Goal: Contribute content: Add original content to the website for others to see

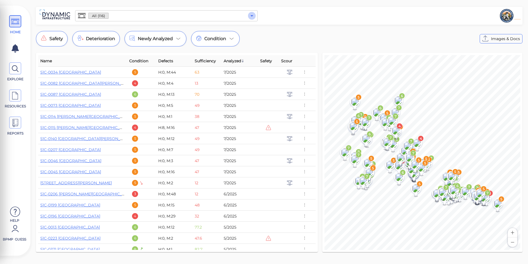
click at [250, 18] on icon "Open" at bounding box center [252, 15] width 7 height 7
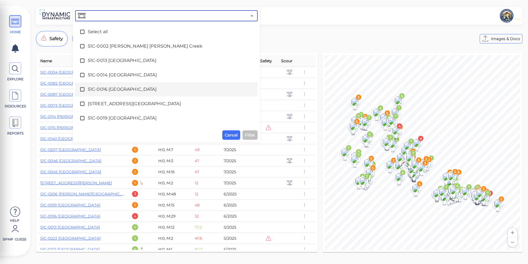
click at [189, 90] on span "51C-0016 [GEOGRAPHIC_DATA]" at bounding box center [166, 89] width 157 height 7
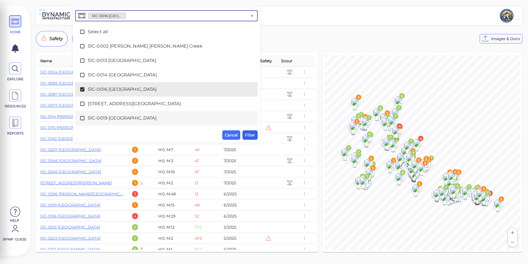
click at [250, 136] on span "Filter" at bounding box center [250, 134] width 10 height 7
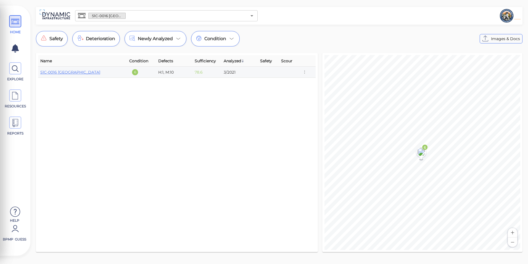
click at [77, 69] on div "51C-0016 [GEOGRAPHIC_DATA]" at bounding box center [82, 72] width 85 height 6
click at [77, 73] on link "51C-0016 [GEOGRAPHIC_DATA]" at bounding box center [70, 72] width 60 height 5
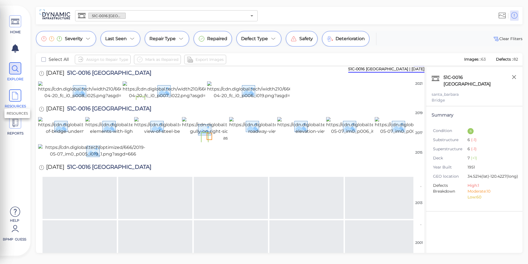
click at [19, 92] on icon at bounding box center [15, 96] width 8 height 12
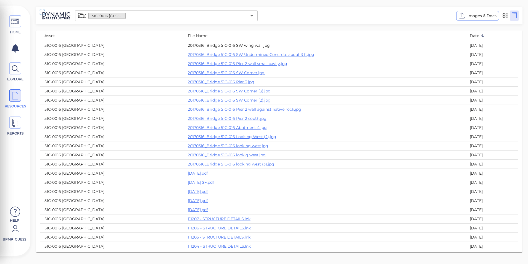
click at [229, 46] on link "20170316_Bridge 51C-016 SW wing wall.jpg" at bounding box center [229, 45] width 82 height 5
click at [207, 82] on link "20170316_Bridge 51C-016 Pier 3.jpg" at bounding box center [221, 81] width 67 height 5
click at [14, 69] on icon at bounding box center [15, 68] width 8 height 12
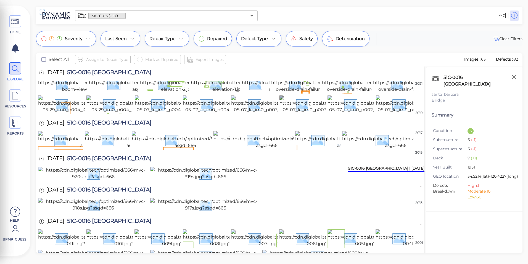
scroll to position [441, 0]
click at [67, 93] on img at bounding box center [92, 84] width 109 height 18
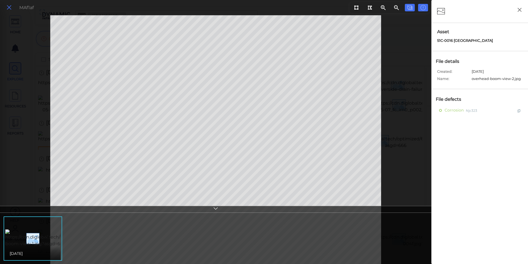
click at [6, 9] on icon at bounding box center [9, 7] width 6 height 7
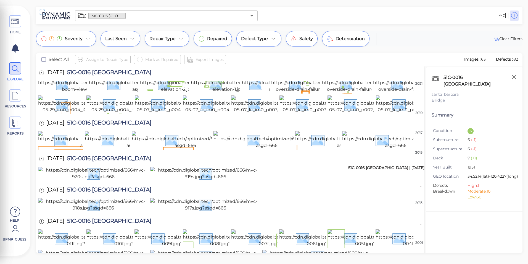
click at [260, 93] on img at bounding box center [293, 84] width 102 height 18
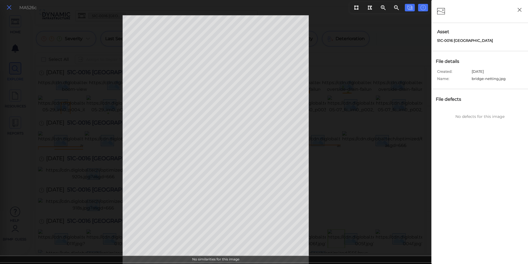
click at [9, 6] on icon at bounding box center [9, 7] width 6 height 7
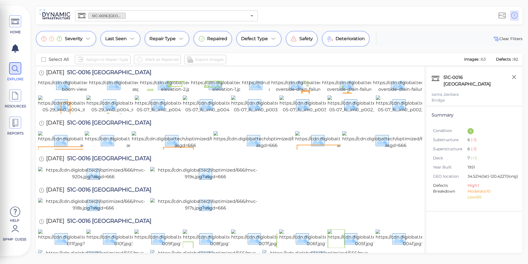
click at [393, 72] on img at bounding box center [423, 63] width 101 height 18
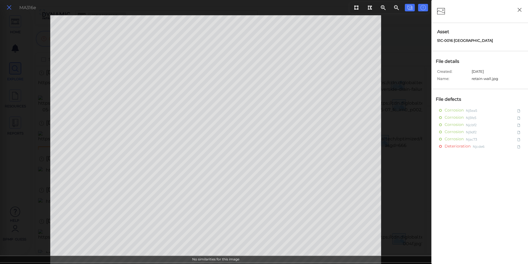
click at [13, 9] on button at bounding box center [8, 8] width 9 height 8
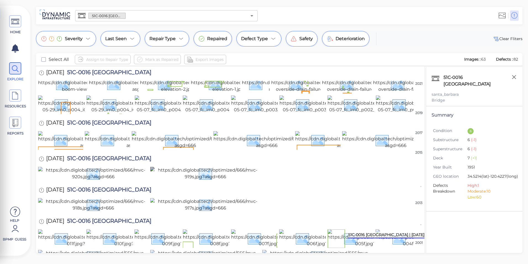
scroll to position [749, 0]
click at [198, 198] on img at bounding box center [205, 204] width 110 height 13
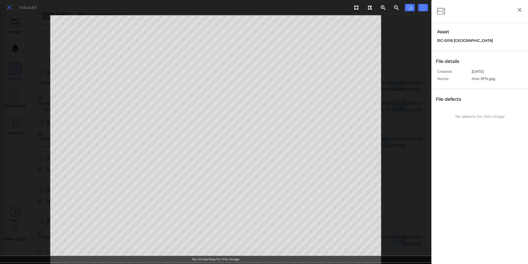
click at [11, 8] on icon at bounding box center [9, 7] width 6 height 7
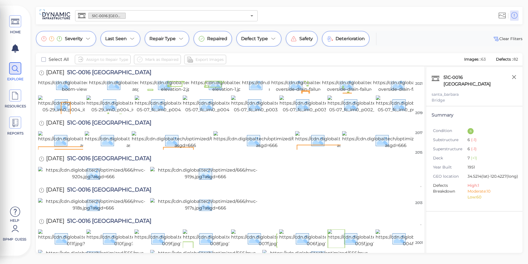
scroll to position [860, 0]
click at [17, 28] on span "HOME" at bounding box center [15, 24] width 25 height 19
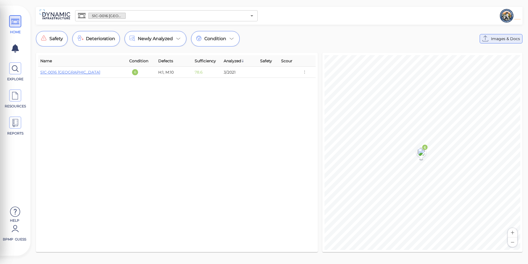
click at [502, 38] on span "Images & Docs" at bounding box center [505, 38] width 29 height 7
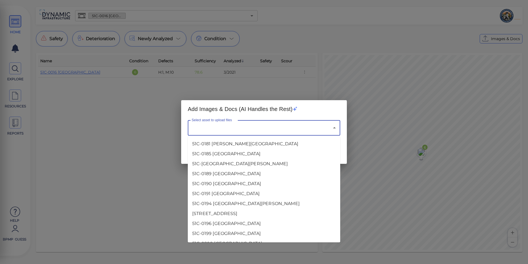
click at [320, 128] on input "Select asset to upload files" at bounding box center [256, 127] width 132 height 10
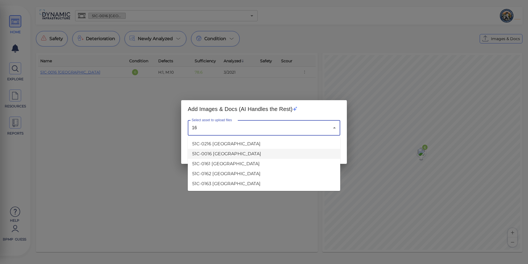
click at [247, 154] on li "51C-0016 [GEOGRAPHIC_DATA]" at bounding box center [264, 154] width 152 height 10
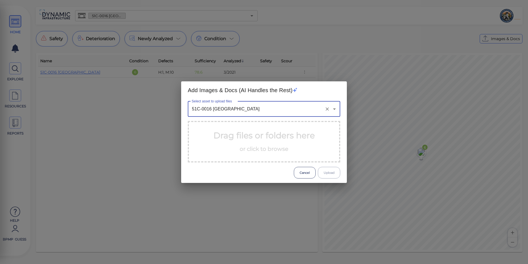
type input "51C-0016 [GEOGRAPHIC_DATA]"
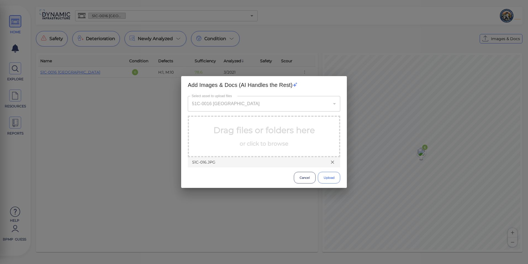
click at [329, 177] on button "Upload" at bounding box center [329, 178] width 22 height 12
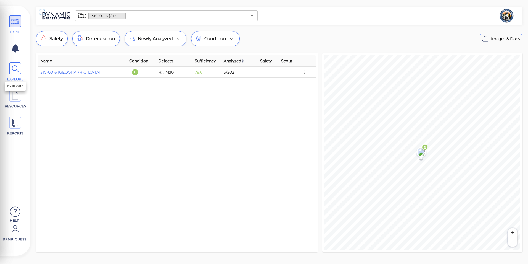
click at [19, 67] on span at bounding box center [15, 68] width 12 height 12
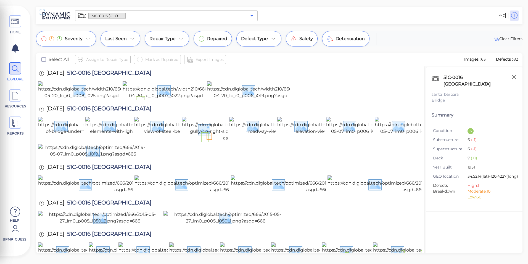
click at [251, 14] on icon "Open" at bounding box center [252, 15] width 7 height 7
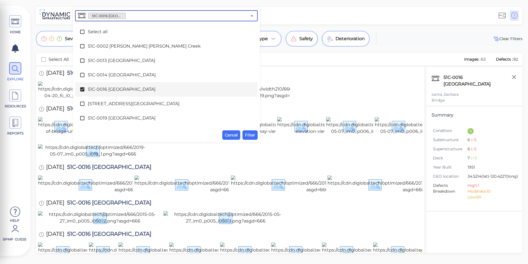
click at [93, 94] on div "51C-0016 [GEOGRAPHIC_DATA]" at bounding box center [167, 89] width 174 height 11
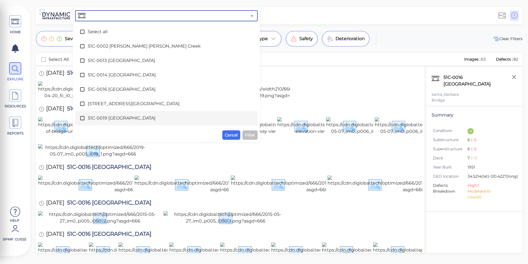
click at [97, 115] on span "51C-0019 [GEOGRAPHIC_DATA]" at bounding box center [166, 118] width 157 height 7
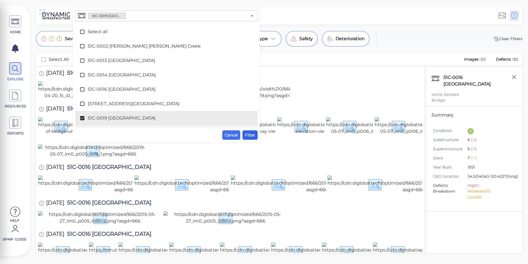
click at [251, 133] on span "Filter" at bounding box center [250, 134] width 10 height 7
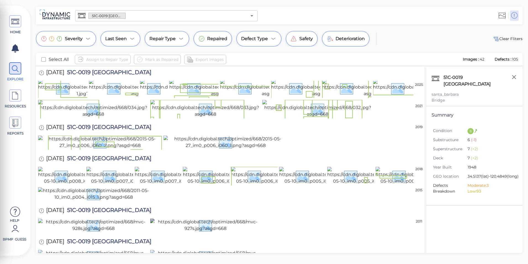
scroll to position [756, 0]
click at [18, 93] on icon at bounding box center [15, 96] width 8 height 12
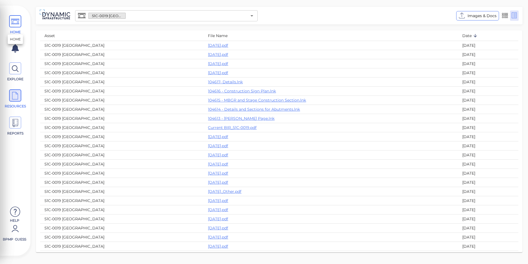
click at [15, 21] on icon at bounding box center [15, 21] width 8 height 12
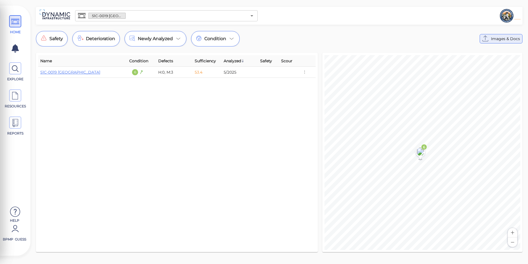
click at [491, 39] on div "Images & Docs" at bounding box center [501, 38] width 38 height 7
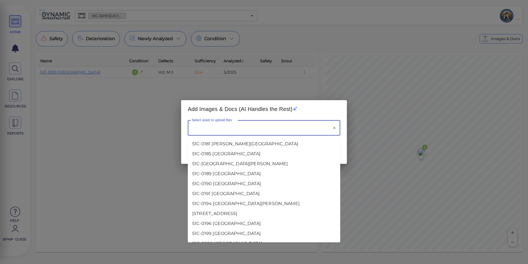
click at [228, 125] on input "Select asset to upload files" at bounding box center [256, 127] width 132 height 10
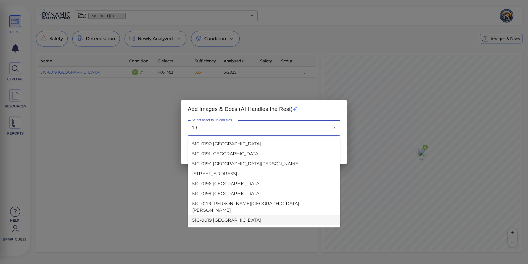
click at [219, 215] on li "51C-0019 [GEOGRAPHIC_DATA]" at bounding box center [264, 220] width 152 height 10
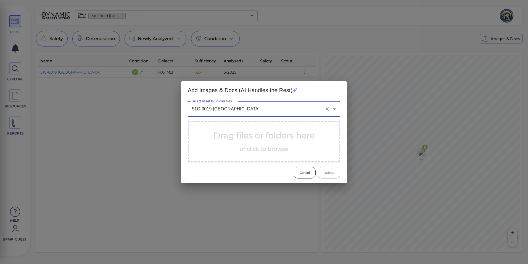
type input "51C-0019 [GEOGRAPHIC_DATA]"
click at [230, 135] on p "Drag files or folders here or click to browse" at bounding box center [264, 141] width 101 height 25
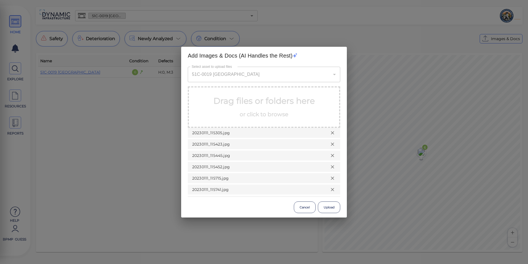
scroll to position [20, 0]
click at [329, 207] on button "Upload" at bounding box center [329, 207] width 22 height 12
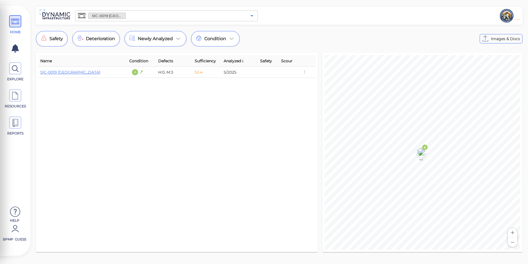
click at [253, 14] on icon "Open" at bounding box center [252, 15] width 7 height 7
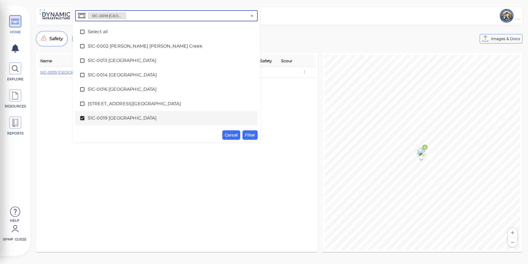
click at [135, 116] on span "51C-0019 [GEOGRAPHIC_DATA]" at bounding box center [166, 118] width 157 height 7
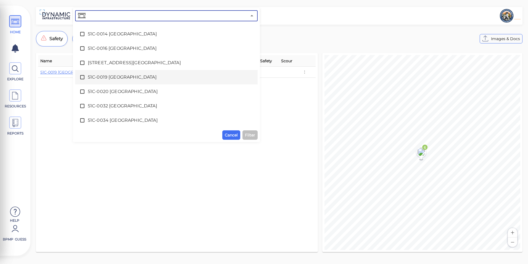
scroll to position [55, 0]
click at [125, 80] on span "51C-0020 [GEOGRAPHIC_DATA]" at bounding box center [166, 77] width 157 height 7
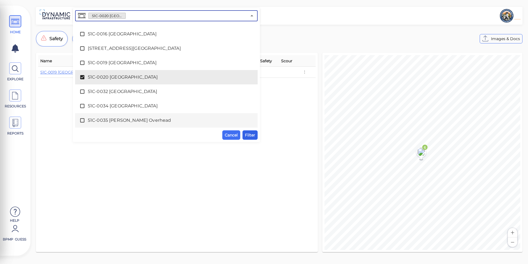
click at [255, 135] on button "Filter" at bounding box center [250, 134] width 15 height 9
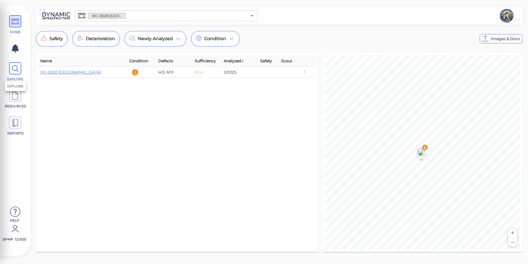
click at [15, 71] on icon at bounding box center [15, 68] width 8 height 12
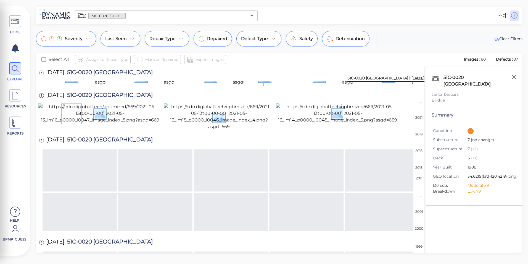
scroll to position [55, 0]
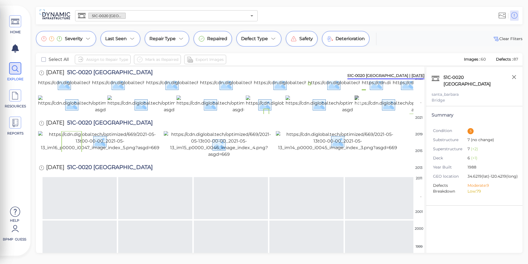
click at [394, 113] on img at bounding box center [422, 104] width 135 height 18
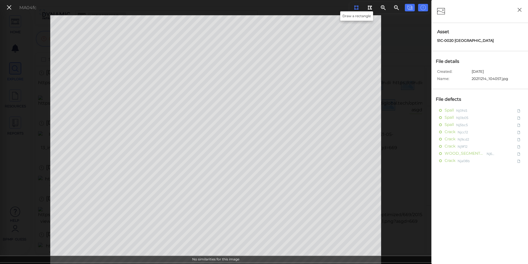
click at [355, 6] on icon at bounding box center [356, 8] width 4 height 4
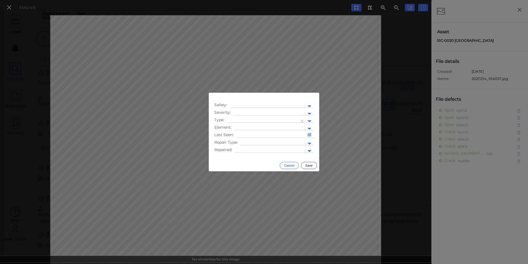
click at [294, 165] on button "Cancel" at bounding box center [289, 165] width 19 height 7
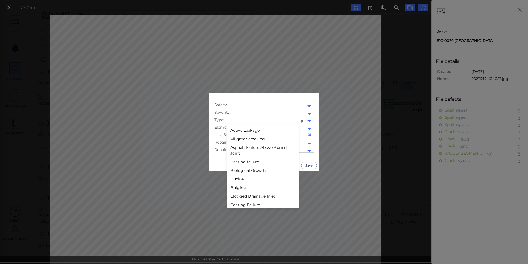
click at [308, 119] on div at bounding box center [309, 121] width 9 height 6
click at [246, 191] on div "Displacement & Crack" at bounding box center [263, 194] width 72 height 9
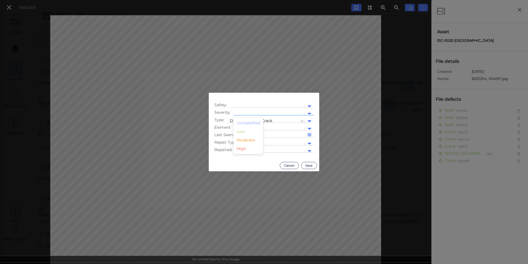
click at [310, 110] on div at bounding box center [309, 114] width 9 height 8
click at [249, 132] on div "Low" at bounding box center [248, 131] width 30 height 9
click at [309, 163] on button "Save" at bounding box center [309, 165] width 16 height 7
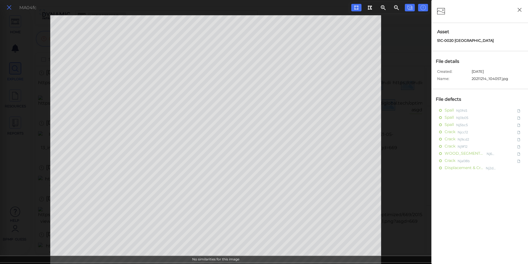
click at [10, 5] on icon at bounding box center [9, 7] width 6 height 7
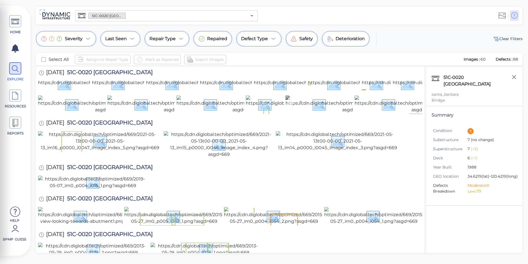
click at [315, 113] on img at bounding box center [353, 104] width 135 height 18
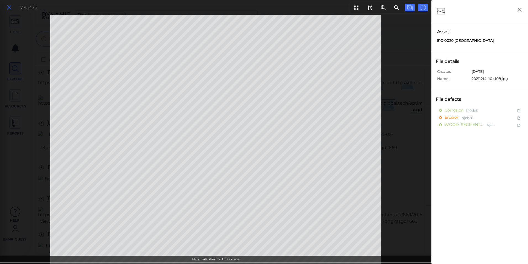
click at [12, 7] on button at bounding box center [8, 8] width 9 height 8
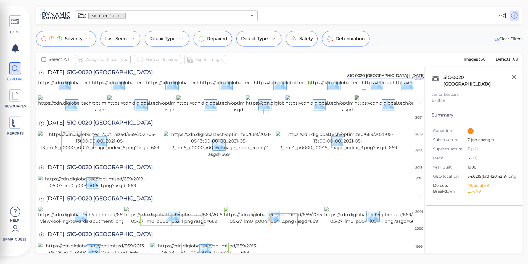
click at [402, 113] on img at bounding box center [422, 104] width 135 height 18
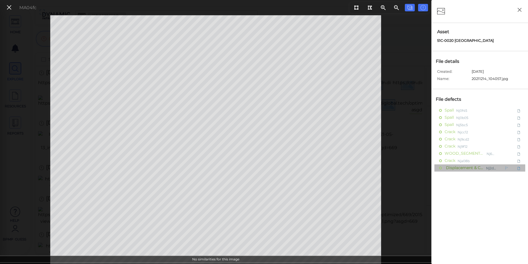
click at [456, 166] on span "Displacement & Crack" at bounding box center [464, 167] width 39 height 7
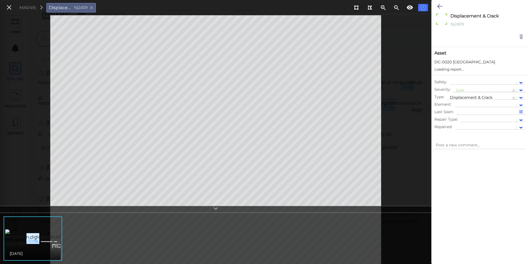
type textarea "x"
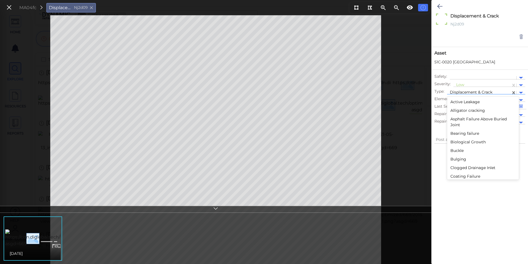
click at [521, 91] on div at bounding box center [521, 93] width 9 height 6
click at [492, 207] on div at bounding box center [480, 199] width 96 height 104
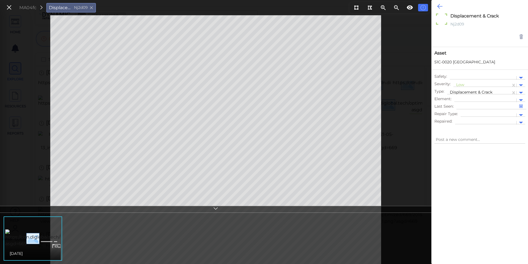
click at [441, 6] on icon at bounding box center [439, 6] width 5 height 7
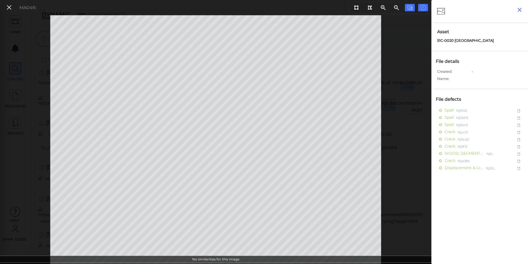
click at [521, 12] on icon "button" at bounding box center [519, 9] width 7 height 7
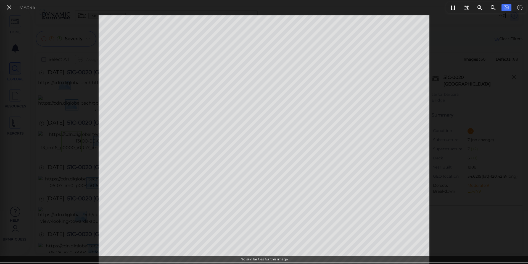
click at [4, 5] on div "MA04fc" at bounding box center [21, 8] width 38 height 12
click at [7, 7] on icon at bounding box center [9, 7] width 6 height 7
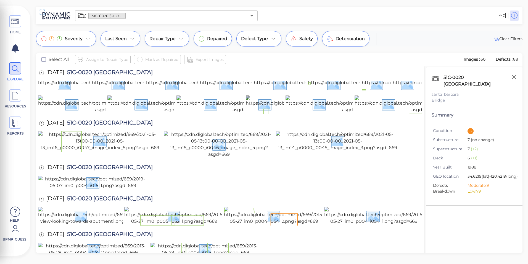
click at [260, 113] on img at bounding box center [311, 104] width 131 height 18
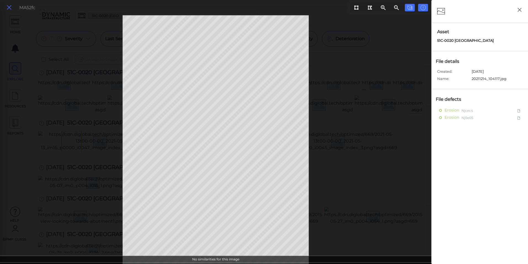
click at [6, 4] on button at bounding box center [8, 8] width 9 height 8
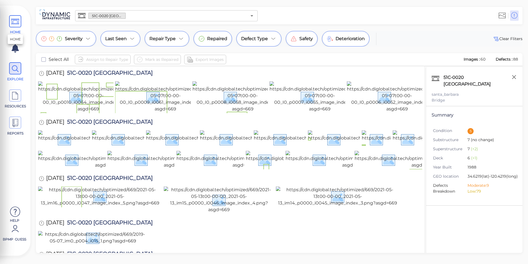
click at [17, 18] on icon at bounding box center [15, 21] width 8 height 12
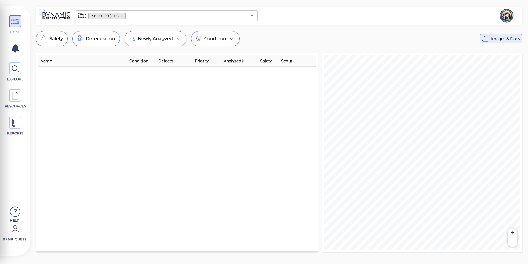
click at [498, 35] on span "Images & Docs" at bounding box center [505, 38] width 29 height 7
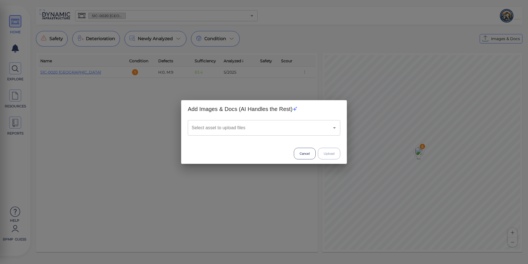
click at [238, 125] on input "Select asset to upload files" at bounding box center [256, 127] width 132 height 10
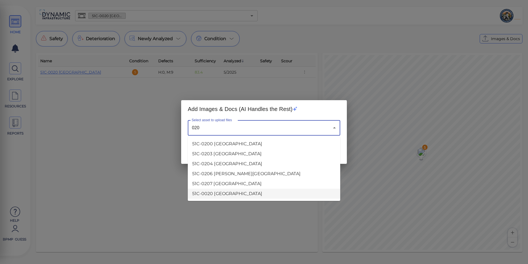
click at [225, 195] on li "51C-0020 [GEOGRAPHIC_DATA]" at bounding box center [264, 193] width 152 height 10
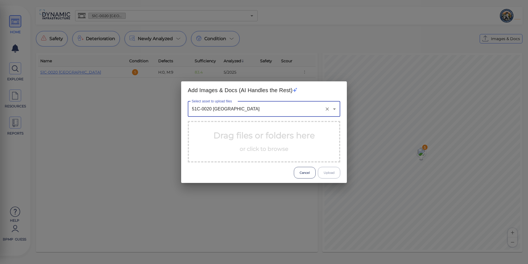
type input "51C-0020 [GEOGRAPHIC_DATA]"
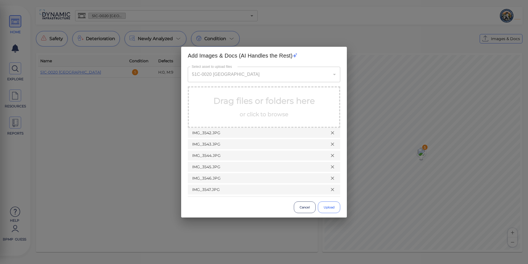
click at [331, 203] on button "Upload" at bounding box center [329, 207] width 22 height 12
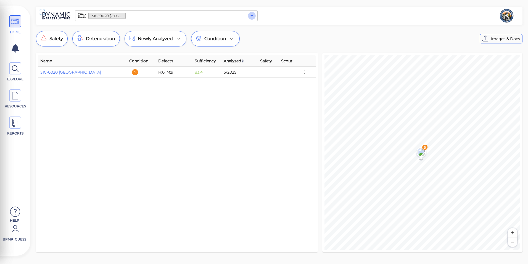
click at [251, 15] on icon "Open" at bounding box center [252, 15] width 3 height 1
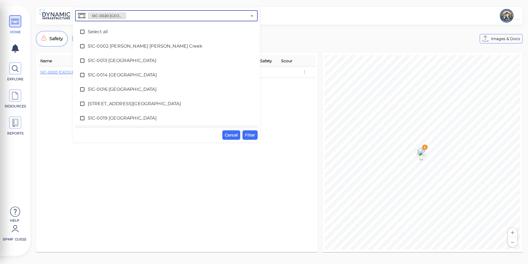
scroll to position [12, 0]
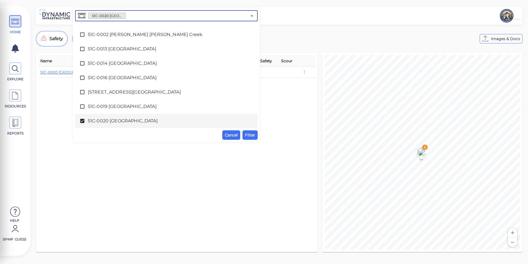
click at [121, 116] on div "51C-0020 [GEOGRAPHIC_DATA]" at bounding box center [167, 120] width 174 height 11
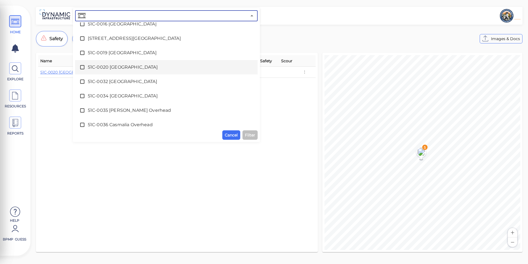
scroll to position [67, 0]
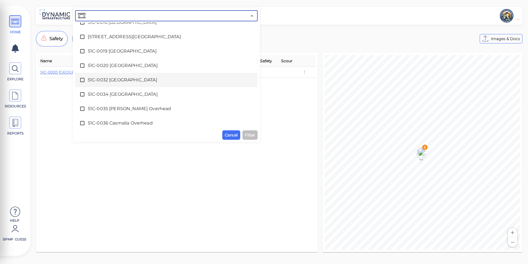
click at [125, 81] on span "51C-0032 [GEOGRAPHIC_DATA]" at bounding box center [166, 80] width 157 height 7
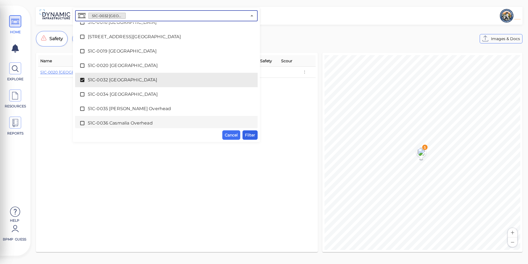
click at [244, 133] on button "Filter" at bounding box center [250, 134] width 15 height 9
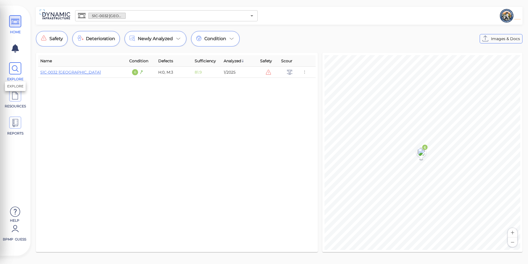
click at [22, 67] on span "EXPLORE" at bounding box center [15, 71] width 25 height 19
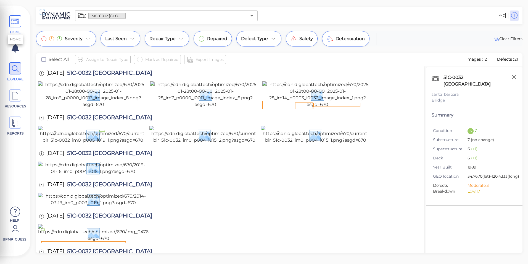
click at [16, 26] on icon at bounding box center [15, 21] width 8 height 12
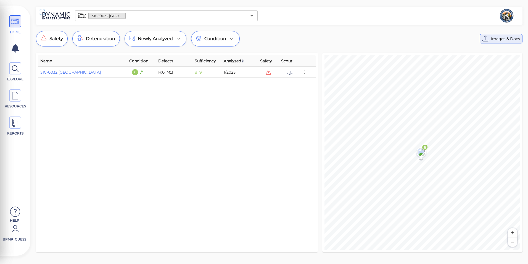
click at [506, 37] on span "Images & Docs" at bounding box center [505, 38] width 29 height 7
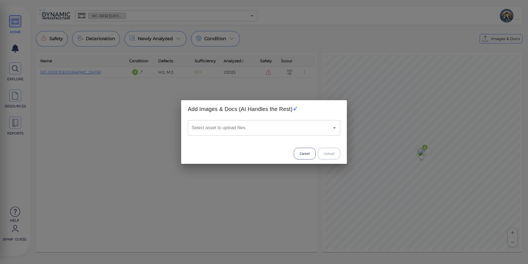
click at [235, 121] on div "Select asset to upload files" at bounding box center [264, 127] width 152 height 15
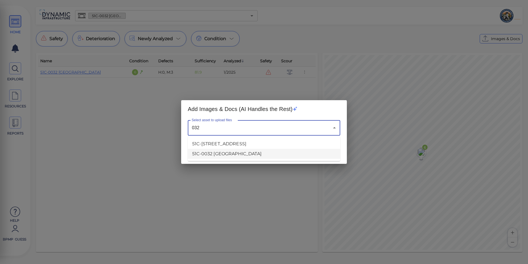
click at [235, 157] on li "51C-0032 [GEOGRAPHIC_DATA]" at bounding box center [264, 154] width 152 height 10
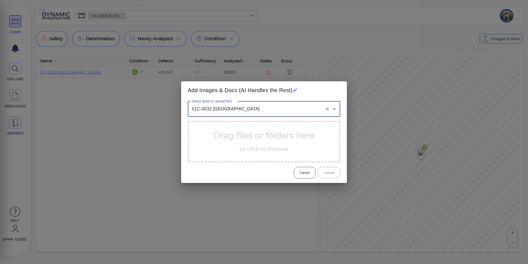
type input "51C-0032 [GEOGRAPHIC_DATA]"
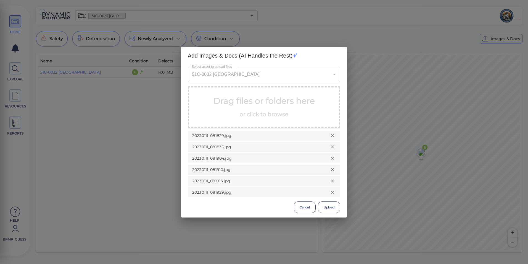
scroll to position [31, 0]
click at [329, 207] on button "Upload" at bounding box center [329, 207] width 22 height 12
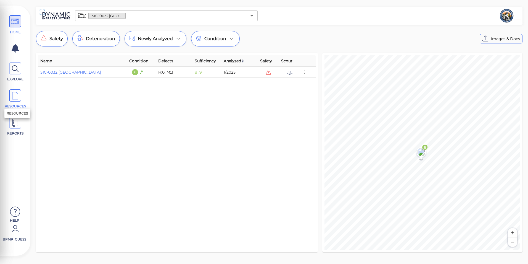
click at [17, 98] on icon at bounding box center [15, 96] width 8 height 12
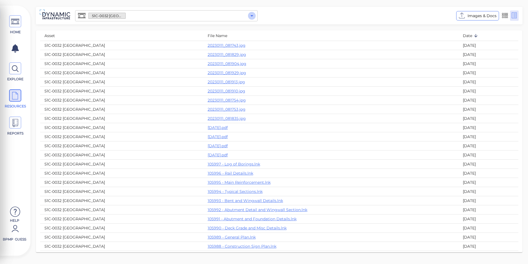
click at [251, 14] on icon "Open" at bounding box center [252, 15] width 7 height 7
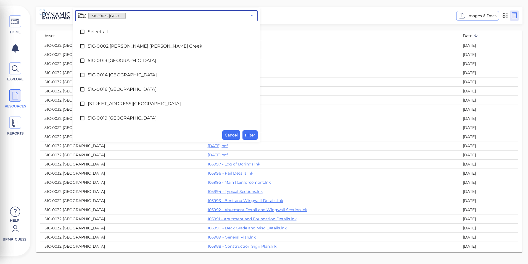
scroll to position [26, 0]
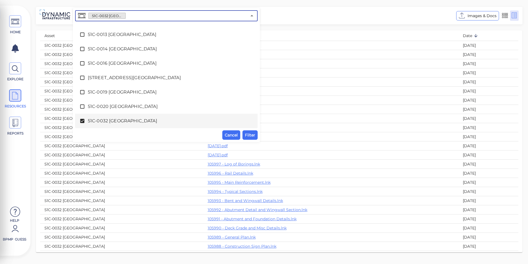
click at [125, 120] on span "51C-0032 [GEOGRAPHIC_DATA]" at bounding box center [166, 120] width 157 height 7
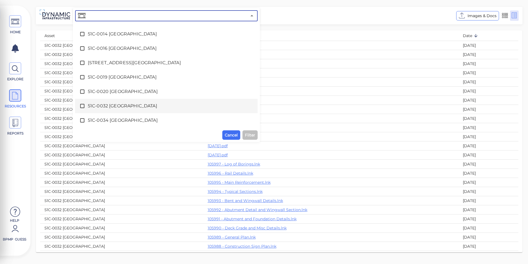
scroll to position [54, 0]
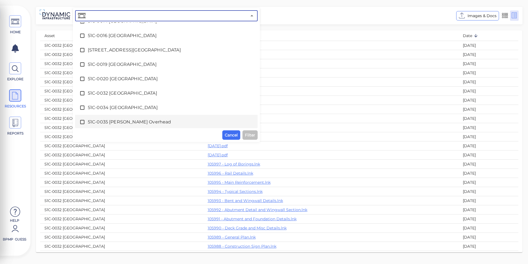
click at [122, 121] on span "51C-0035 [PERSON_NAME] Overhead" at bounding box center [166, 122] width 157 height 7
click at [249, 133] on span "Filter" at bounding box center [250, 134] width 10 height 7
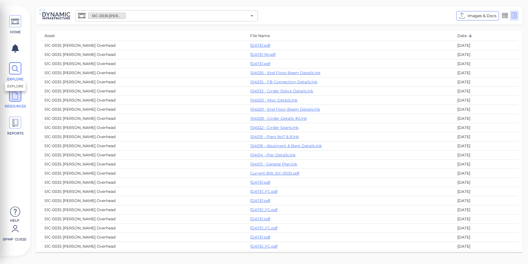
click at [13, 73] on icon at bounding box center [15, 68] width 8 height 12
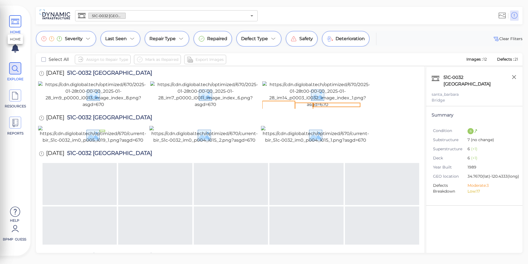
click at [16, 27] on icon at bounding box center [15, 21] width 8 height 12
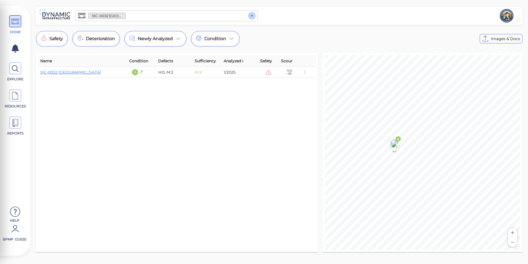
click at [250, 19] on icon "Open" at bounding box center [252, 15] width 7 height 7
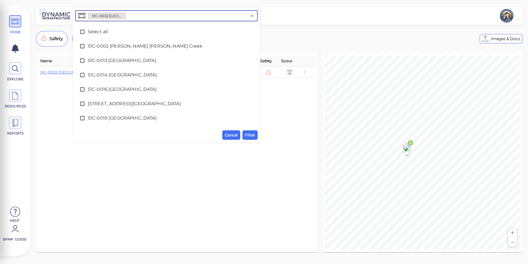
scroll to position [26, 0]
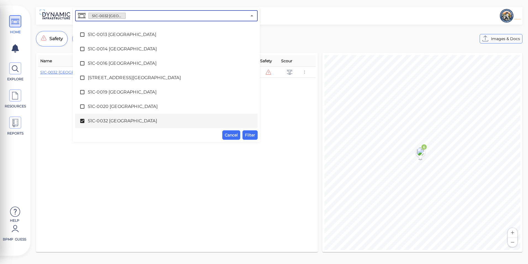
click at [95, 119] on span "51C-0032 [GEOGRAPHIC_DATA]" at bounding box center [166, 120] width 157 height 7
click at [95, 121] on span "51C-0035 [PERSON_NAME] Overhead" at bounding box center [166, 122] width 157 height 7
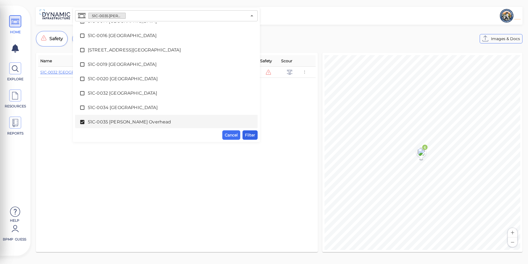
click at [251, 138] on span "Filter" at bounding box center [250, 134] width 10 height 7
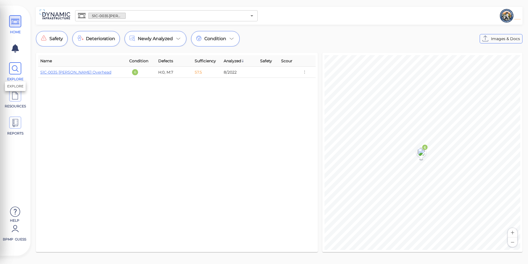
click at [21, 69] on span at bounding box center [15, 68] width 12 height 12
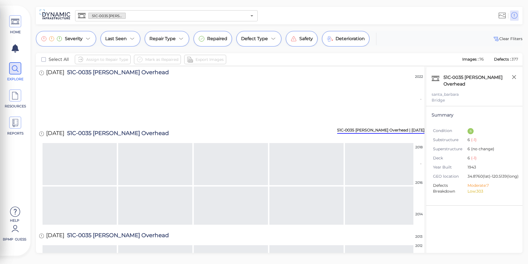
scroll to position [278, 0]
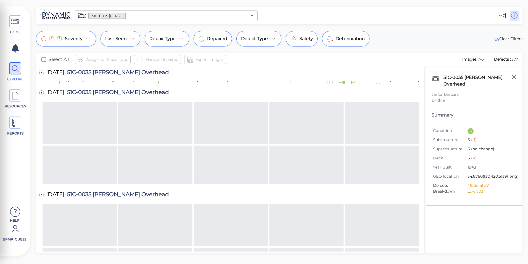
click at [296, 47] on img at bounding box center [281, 38] width 99 height 18
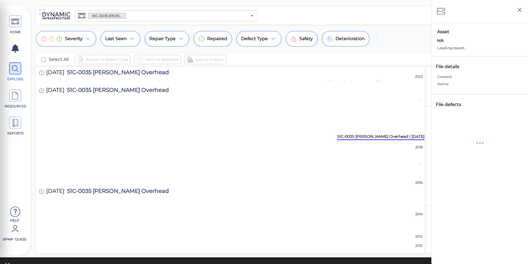
scroll to position [276, 0]
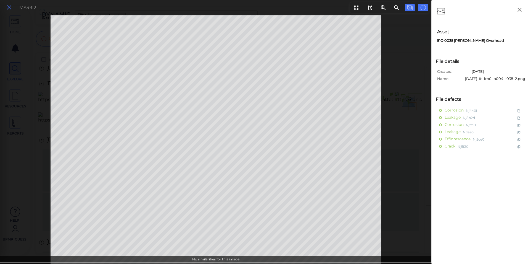
click at [8, 7] on icon at bounding box center [9, 7] width 6 height 7
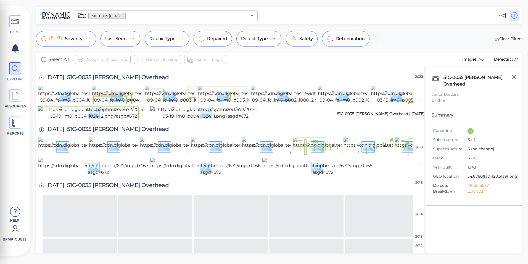
scroll to position [221, 0]
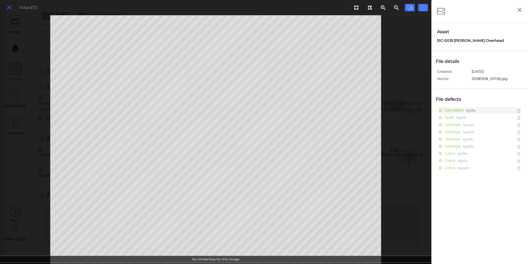
click at [9, 10] on icon at bounding box center [9, 7] width 6 height 7
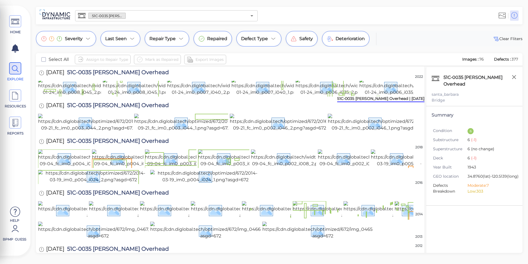
scroll to position [166, 0]
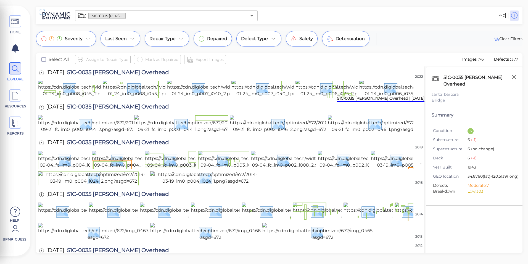
click at [210, 20] on img at bounding box center [250, 12] width 134 height 18
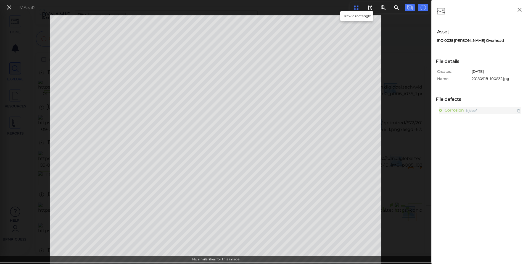
click at [355, 8] on icon at bounding box center [356, 8] width 4 height 4
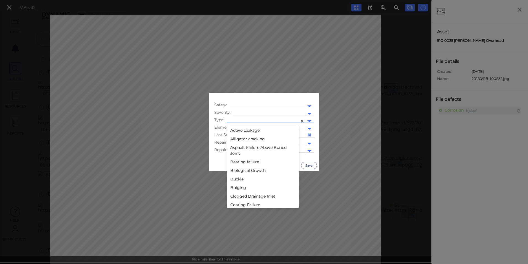
click at [311, 119] on div at bounding box center [309, 121] width 9 height 6
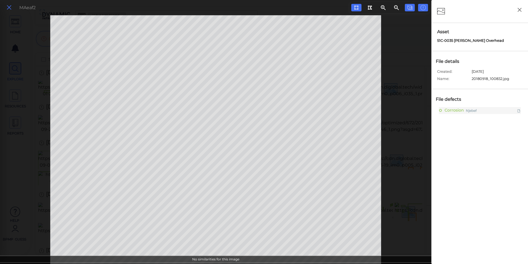
click at [10, 10] on icon at bounding box center [9, 7] width 6 height 7
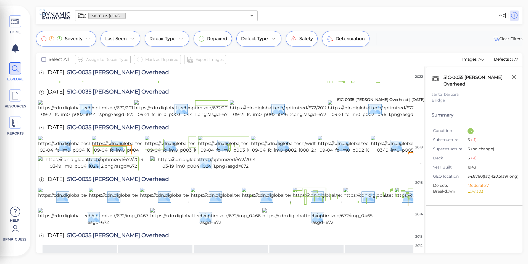
scroll to position [166, 0]
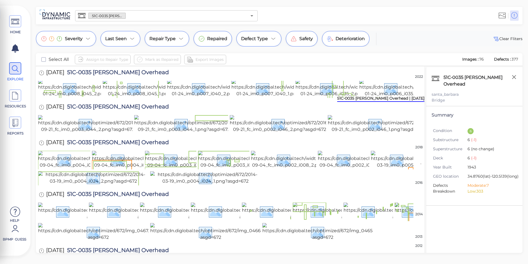
click at [296, 20] on img at bounding box center [345, 12] width 132 height 18
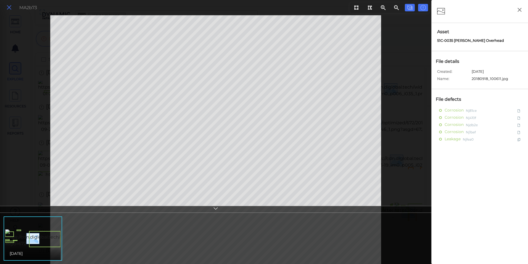
click at [6, 8] on icon at bounding box center [9, 7] width 6 height 7
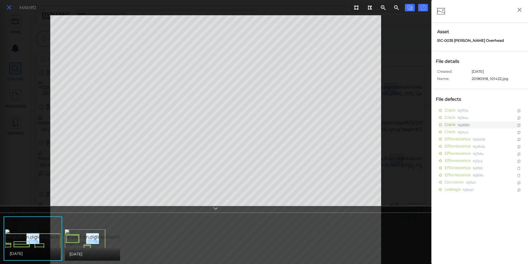
click at [7, 9] on icon at bounding box center [9, 7] width 6 height 7
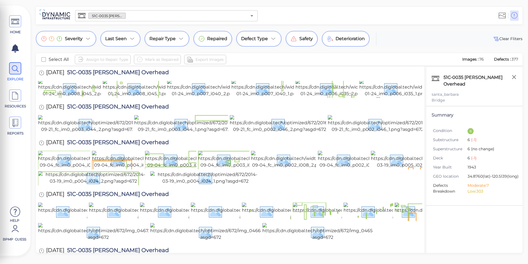
click at [95, 20] on img at bounding box center [152, 12] width 133 height 18
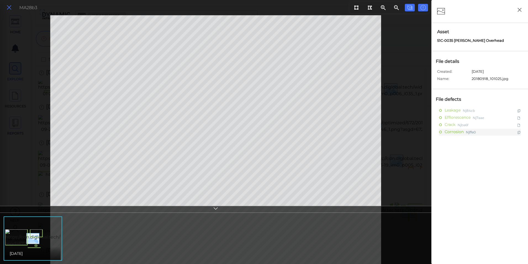
click at [6, 8] on icon at bounding box center [9, 7] width 6 height 7
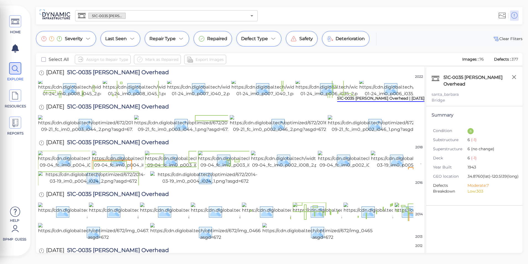
click at [125, 20] on img at bounding box center [152, 12] width 133 height 18
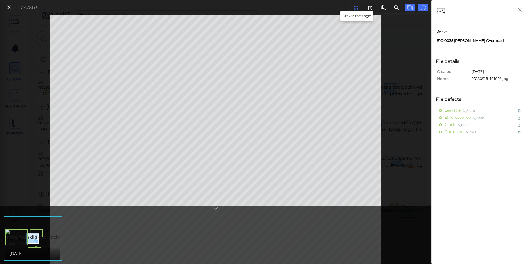
click at [353, 10] on button at bounding box center [356, 7] width 10 height 7
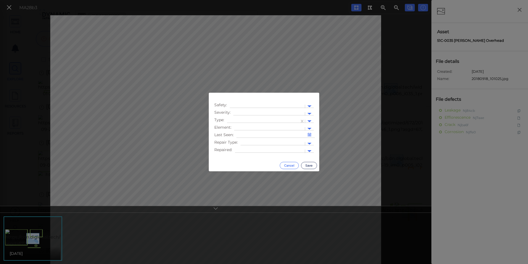
click at [293, 165] on button "Cancel" at bounding box center [289, 165] width 19 height 7
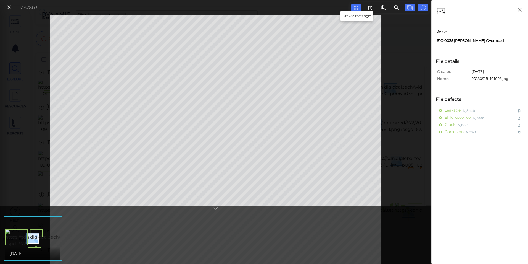
click at [358, 7] on icon at bounding box center [356, 8] width 4 height 4
click at [356, 10] on button at bounding box center [356, 7] width 10 height 7
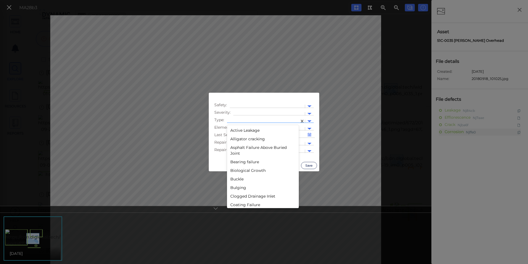
click at [310, 119] on div at bounding box center [309, 121] width 9 height 6
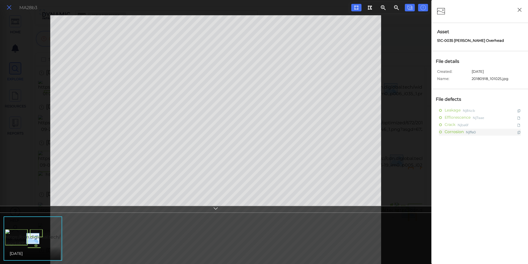
click at [8, 8] on icon at bounding box center [9, 7] width 6 height 7
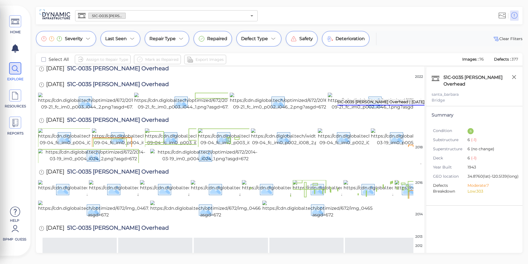
scroll to position [166, 0]
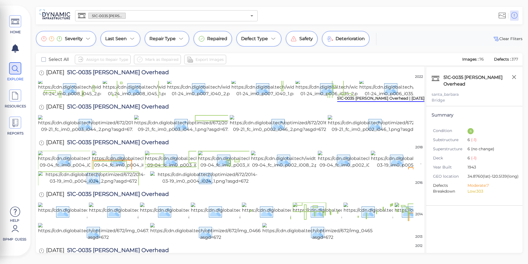
click at [50, 41] on img at bounding box center [105, 32] width 135 height 18
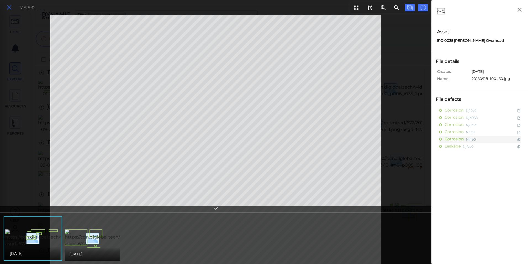
click at [12, 10] on icon at bounding box center [9, 7] width 6 height 7
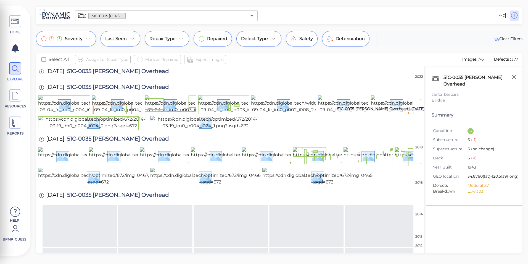
scroll to position [193, 0]
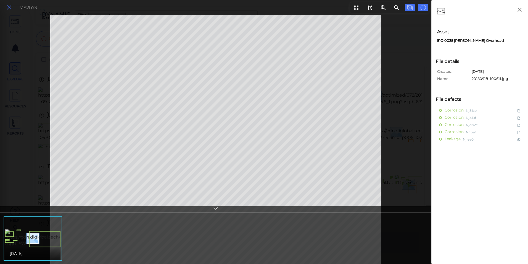
click at [7, 9] on icon at bounding box center [9, 7] width 6 height 7
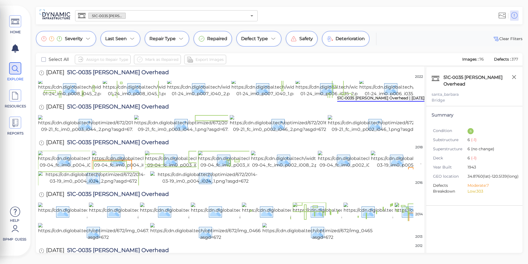
scroll to position [138, 0]
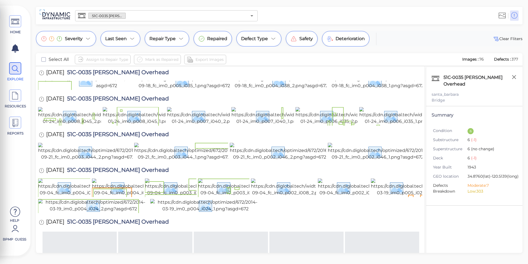
click at [346, 28] on img at bounding box center [394, 19] width 133 height 18
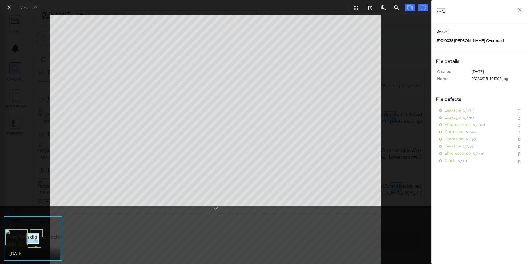
click at [2, 9] on div "MAbb72" at bounding box center [21, 8] width 39 height 12
click at [6, 9] on icon at bounding box center [9, 7] width 6 height 7
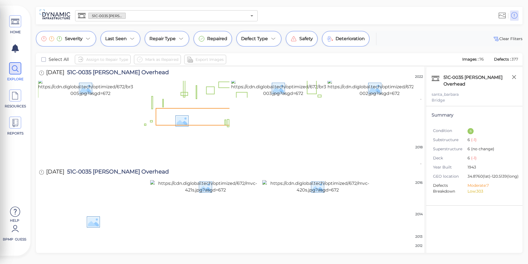
scroll to position [977, 0]
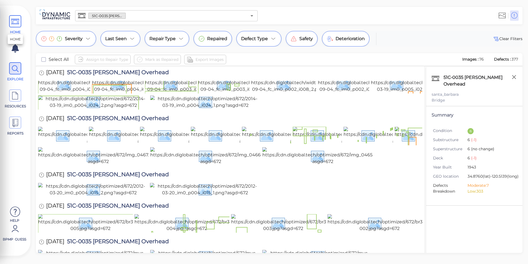
click at [14, 22] on icon at bounding box center [15, 21] width 8 height 12
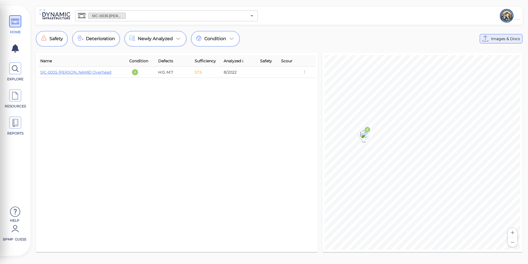
click at [489, 39] on icon at bounding box center [485, 38] width 9 height 9
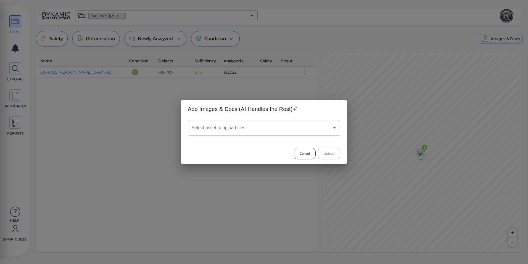
click at [279, 137] on div "Select asset to upload files Select asset to upload files" at bounding box center [264, 132] width 166 height 28
click at [271, 128] on input "Select asset to upload files" at bounding box center [256, 127] width 132 height 10
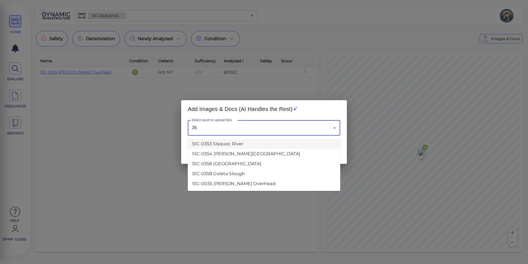
click at [222, 134] on div "35 Select asset to upload files" at bounding box center [264, 127] width 152 height 15
type input "3"
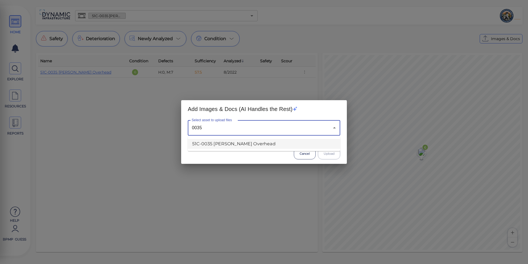
click at [224, 141] on li "51C-0035 [PERSON_NAME] Overhead" at bounding box center [264, 144] width 152 height 10
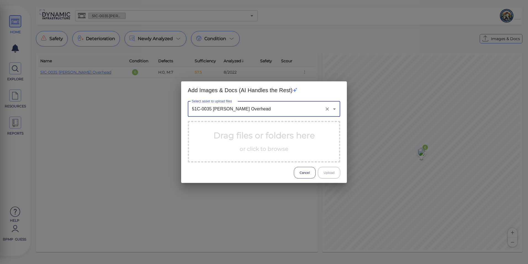
type input "51C-0035 [PERSON_NAME] Overhead"
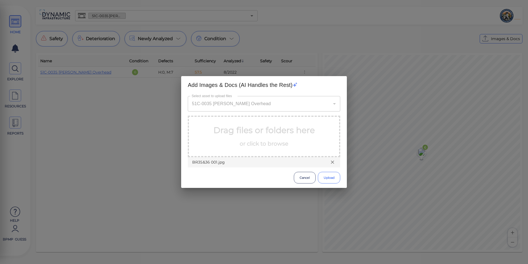
click at [329, 180] on button "Upload" at bounding box center [329, 178] width 22 height 12
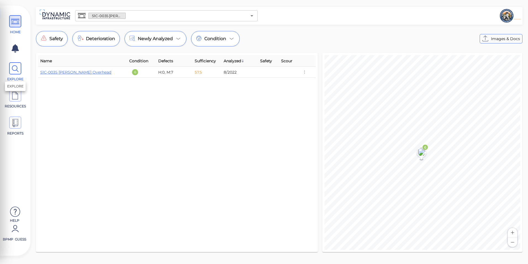
click at [7, 66] on span "EXPLORE" at bounding box center [15, 71] width 25 height 19
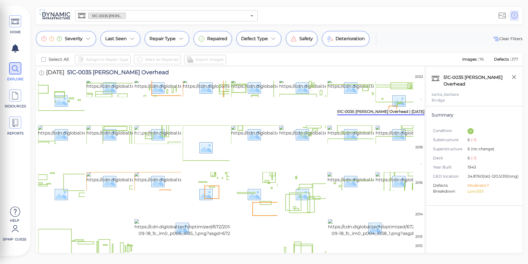
scroll to position [196, 0]
